Goal: Information Seeking & Learning: Find specific fact

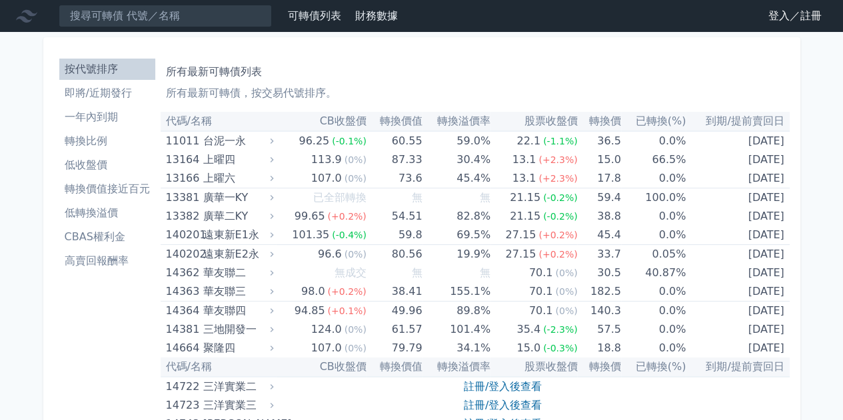
click at [223, 27] on nav "可轉債列表 財務數據 可轉債列表 財務數據 登入／註冊 登入／註冊" at bounding box center [421, 16] width 843 height 32
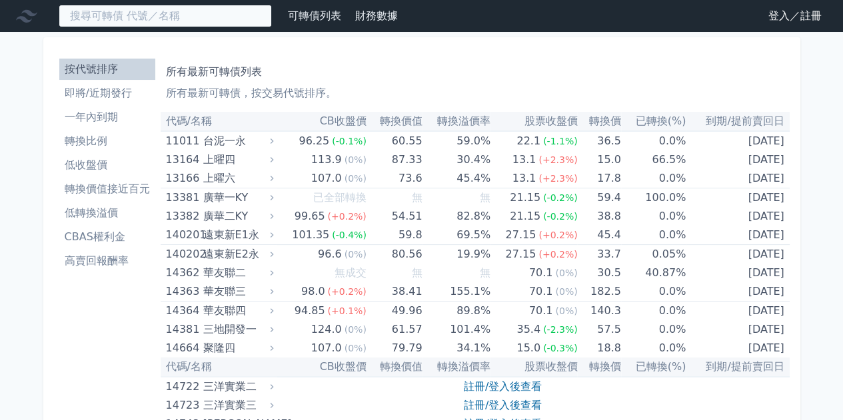
click at [224, 23] on input at bounding box center [165, 16] width 213 height 23
click at [224, 23] on input "6442" at bounding box center [165, 16] width 213 height 23
click at [76, 9] on input "6442" at bounding box center [165, 16] width 213 height 23
click at [71, 15] on input "6442" at bounding box center [165, 16] width 213 height 23
click at [184, 9] on input "6442" at bounding box center [165, 16] width 213 height 23
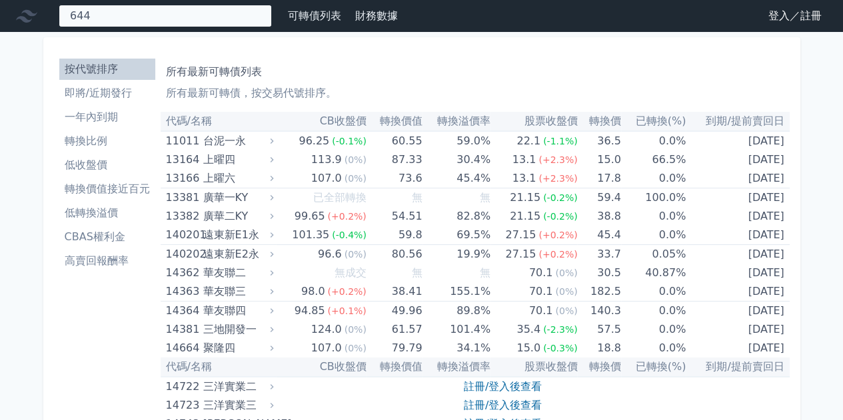
click at [152, 15] on input "644" at bounding box center [165, 16] width 213 height 23
click at [153, 14] on input "644" at bounding box center [165, 16] width 213 height 23
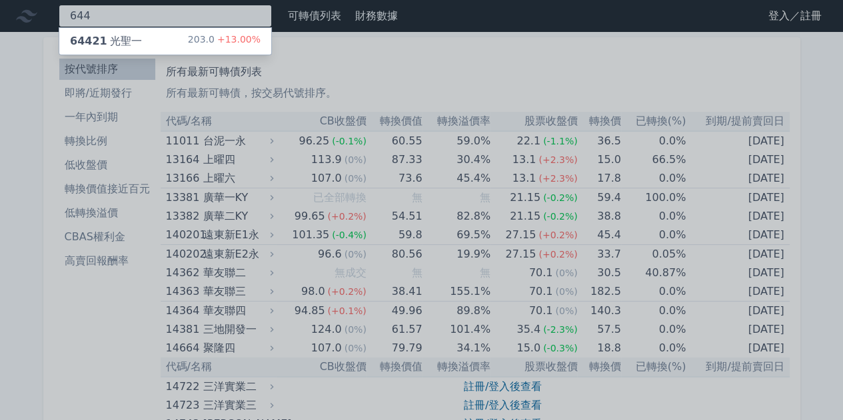
type input "644"
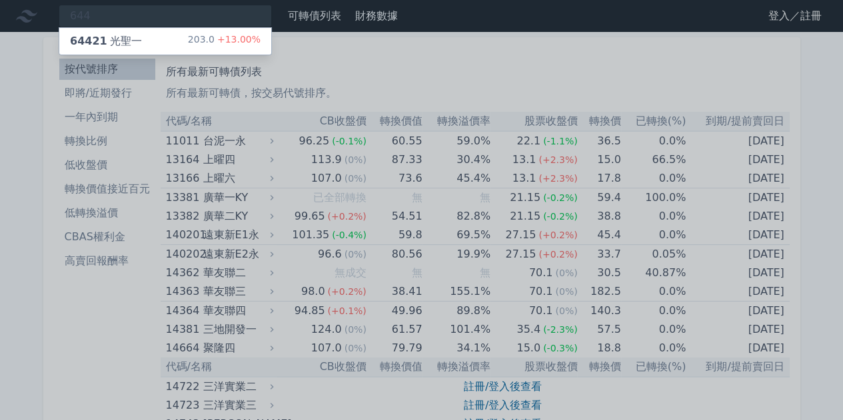
click at [145, 35] on div "64421 光聖一 203.0 +13.00%" at bounding box center [165, 41] width 212 height 27
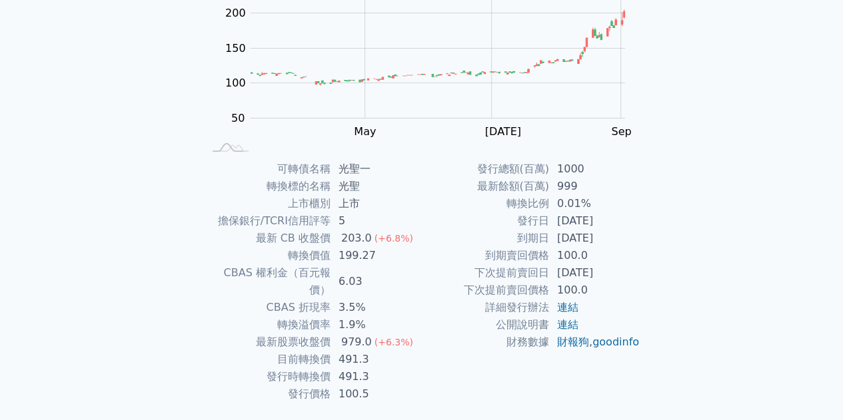
scroll to position [196, 0]
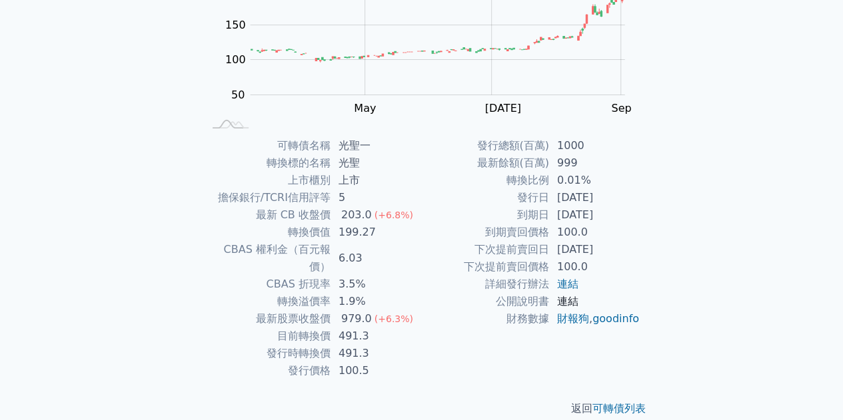
click at [566, 302] on link "連結" at bounding box center [567, 301] width 21 height 13
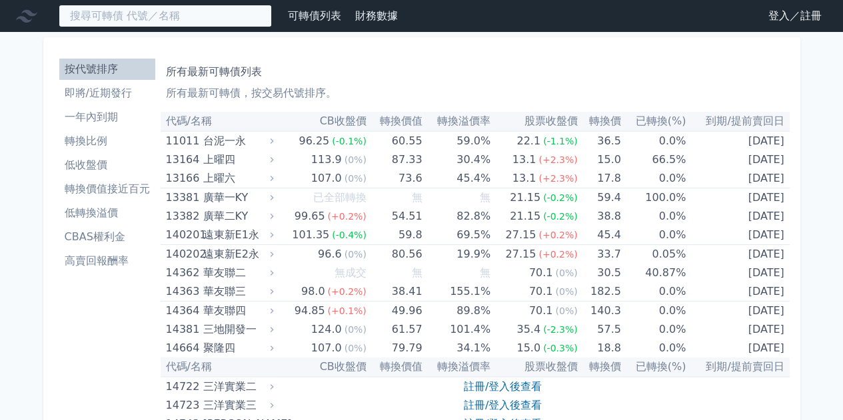
click at [177, 17] on input at bounding box center [165, 16] width 213 height 23
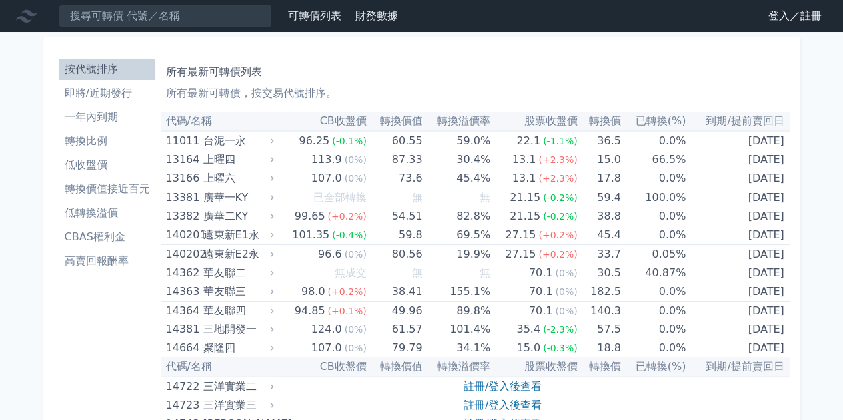
click at [221, 27] on nav "可轉債列表 財務數據 可轉債列表 財務數據 登入／註冊 登入／註冊" at bounding box center [421, 16] width 843 height 32
